Goal: Transaction & Acquisition: Obtain resource

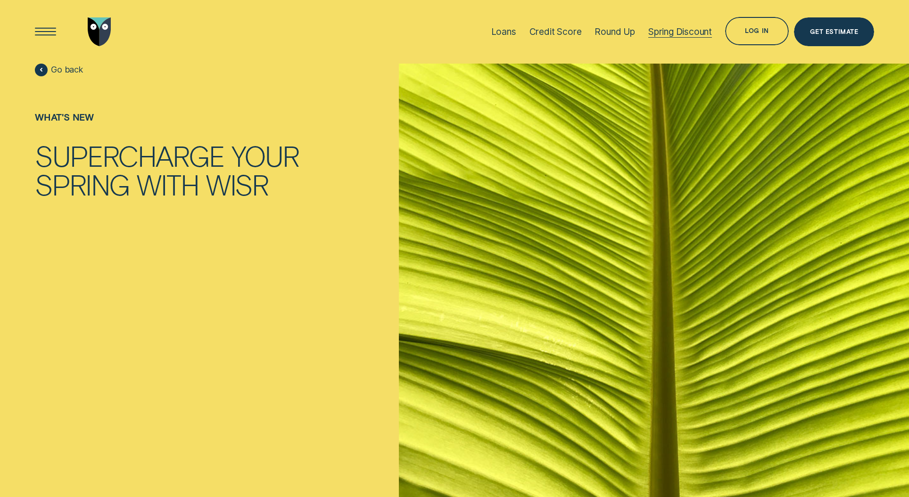
click at [668, 34] on div "Spring Discount" at bounding box center [680, 31] width 64 height 11
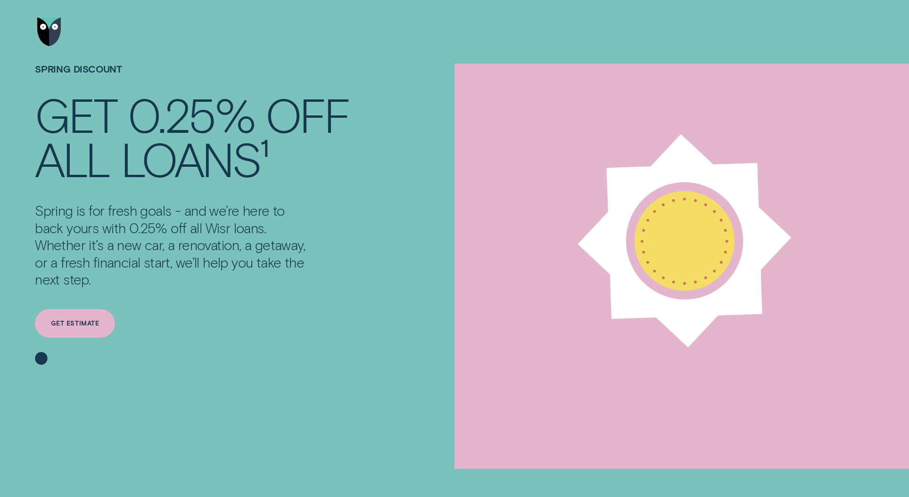
click at [77, 327] on div "Get estimate" at bounding box center [75, 324] width 48 height 6
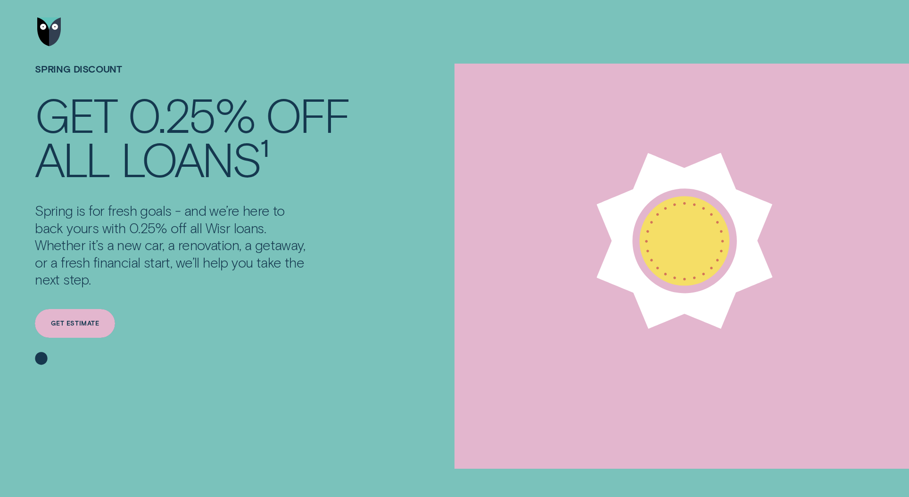
click at [84, 322] on div "Get estimate" at bounding box center [75, 324] width 48 height 6
